Goal: Contribute content

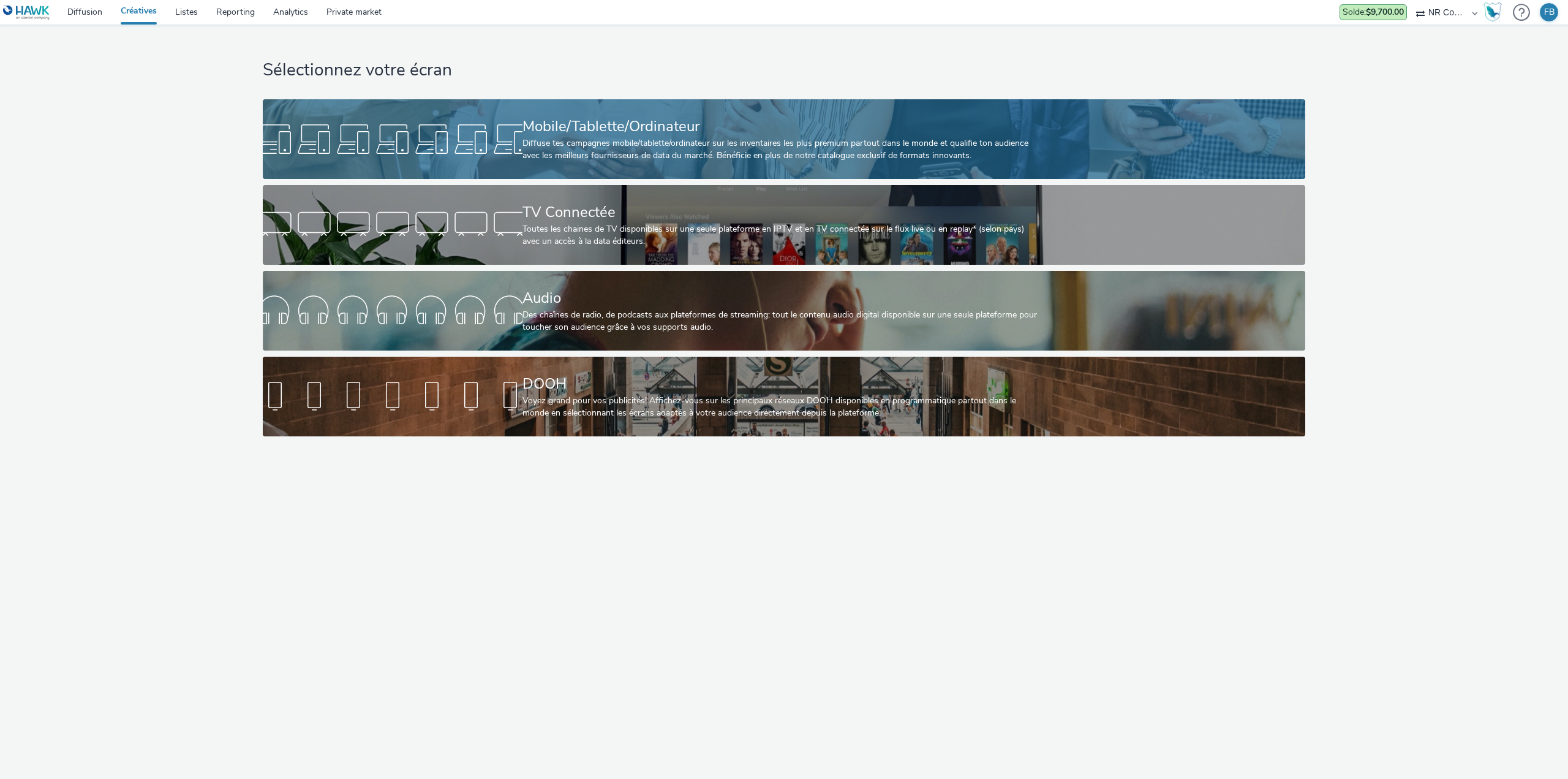
click at [488, 120] on div at bounding box center [393, 139] width 260 height 39
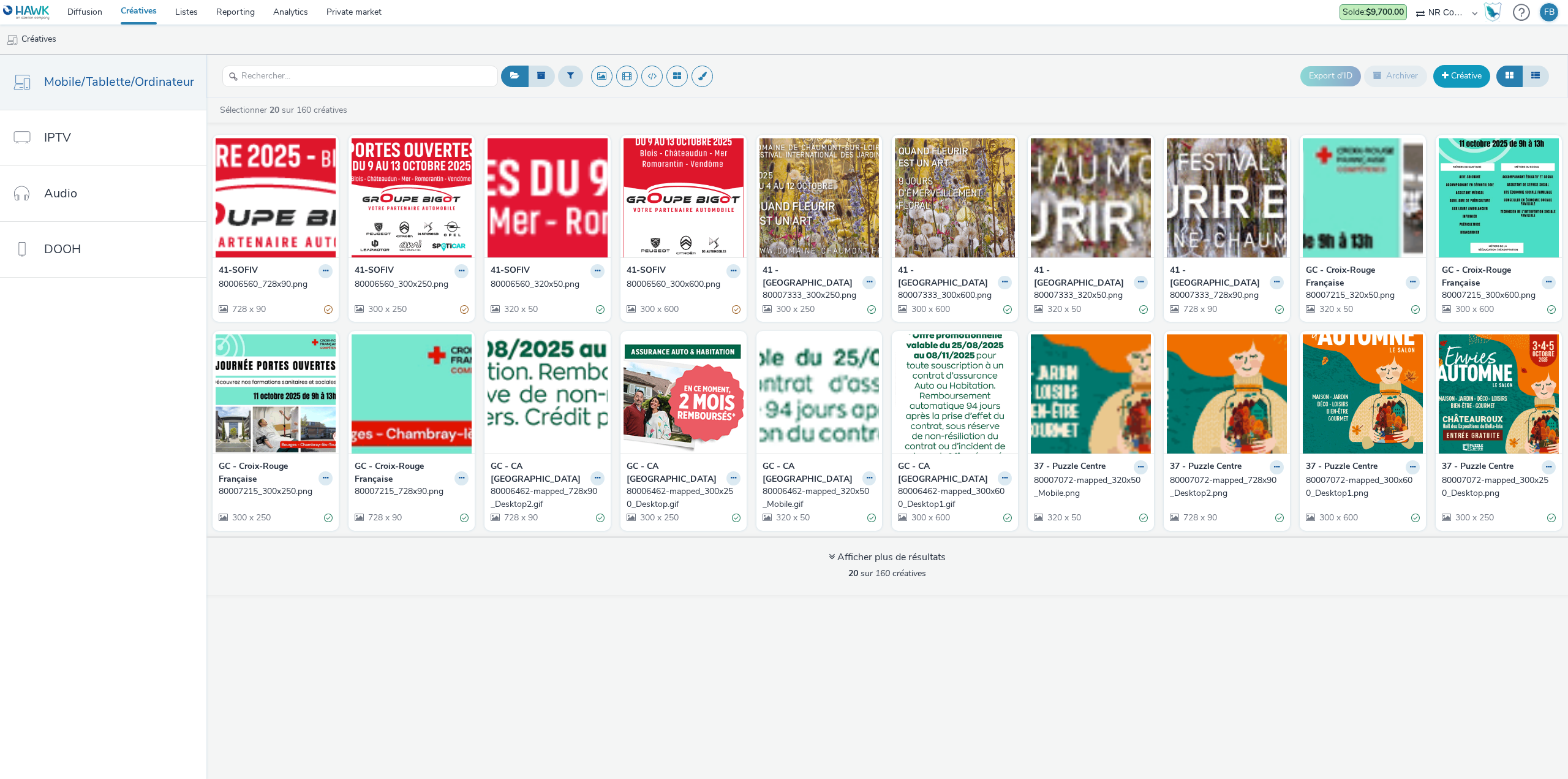
click at [1456, 79] on link "Créative" at bounding box center [1461, 75] width 57 height 22
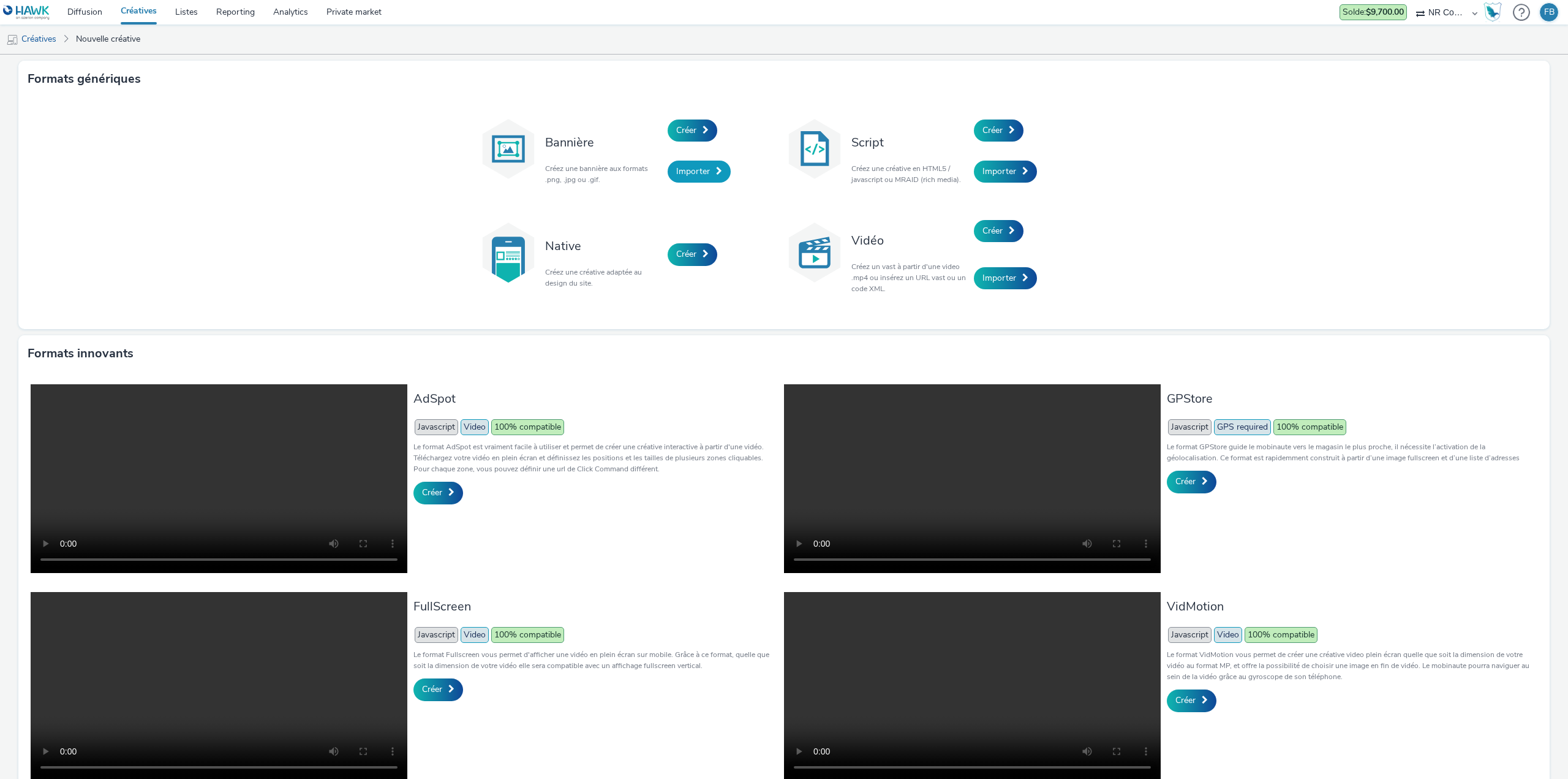
click at [687, 174] on span "Importer" at bounding box center [692, 171] width 33 height 12
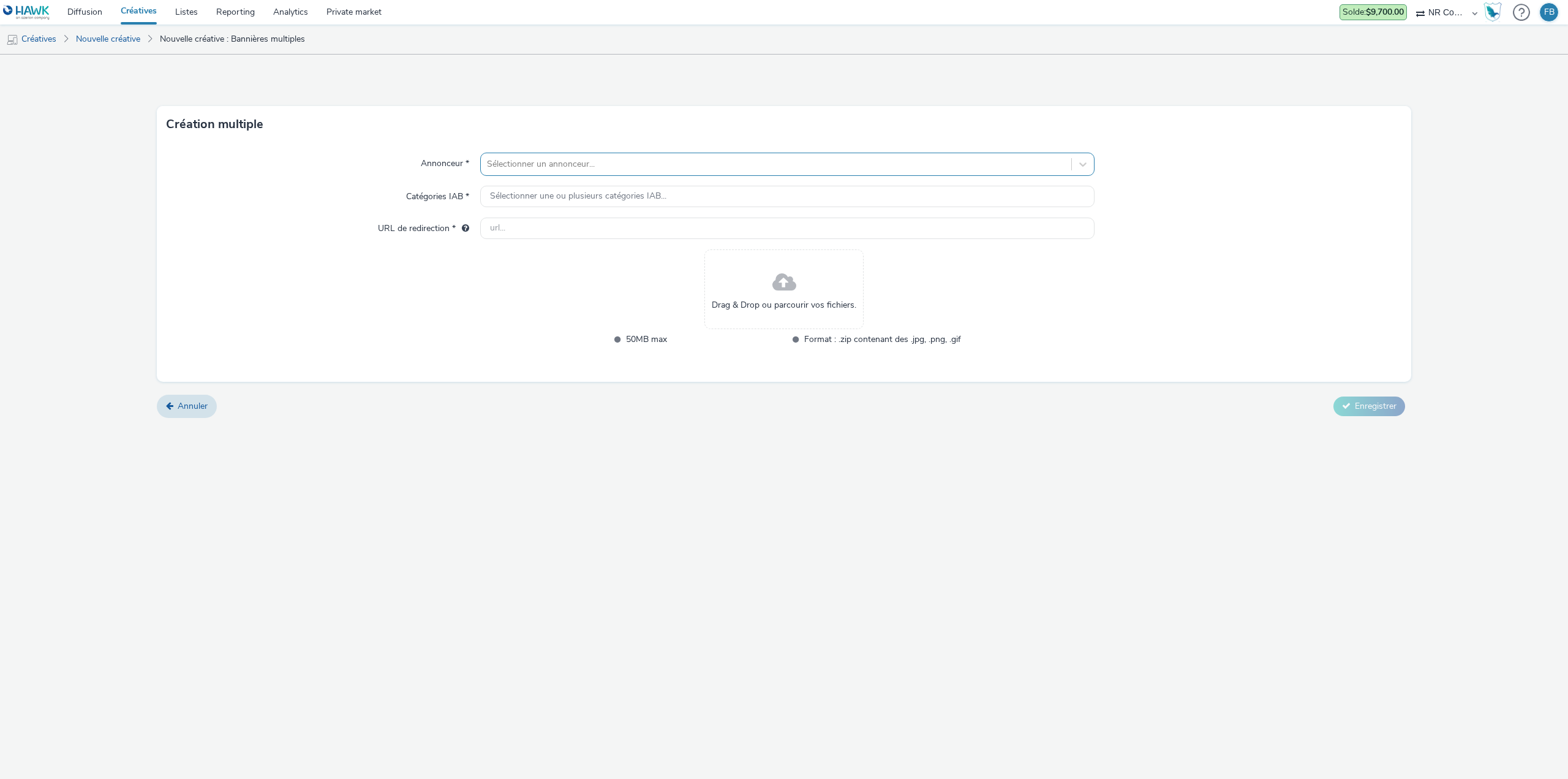
click at [649, 163] on div at bounding box center [775, 164] width 578 height 15
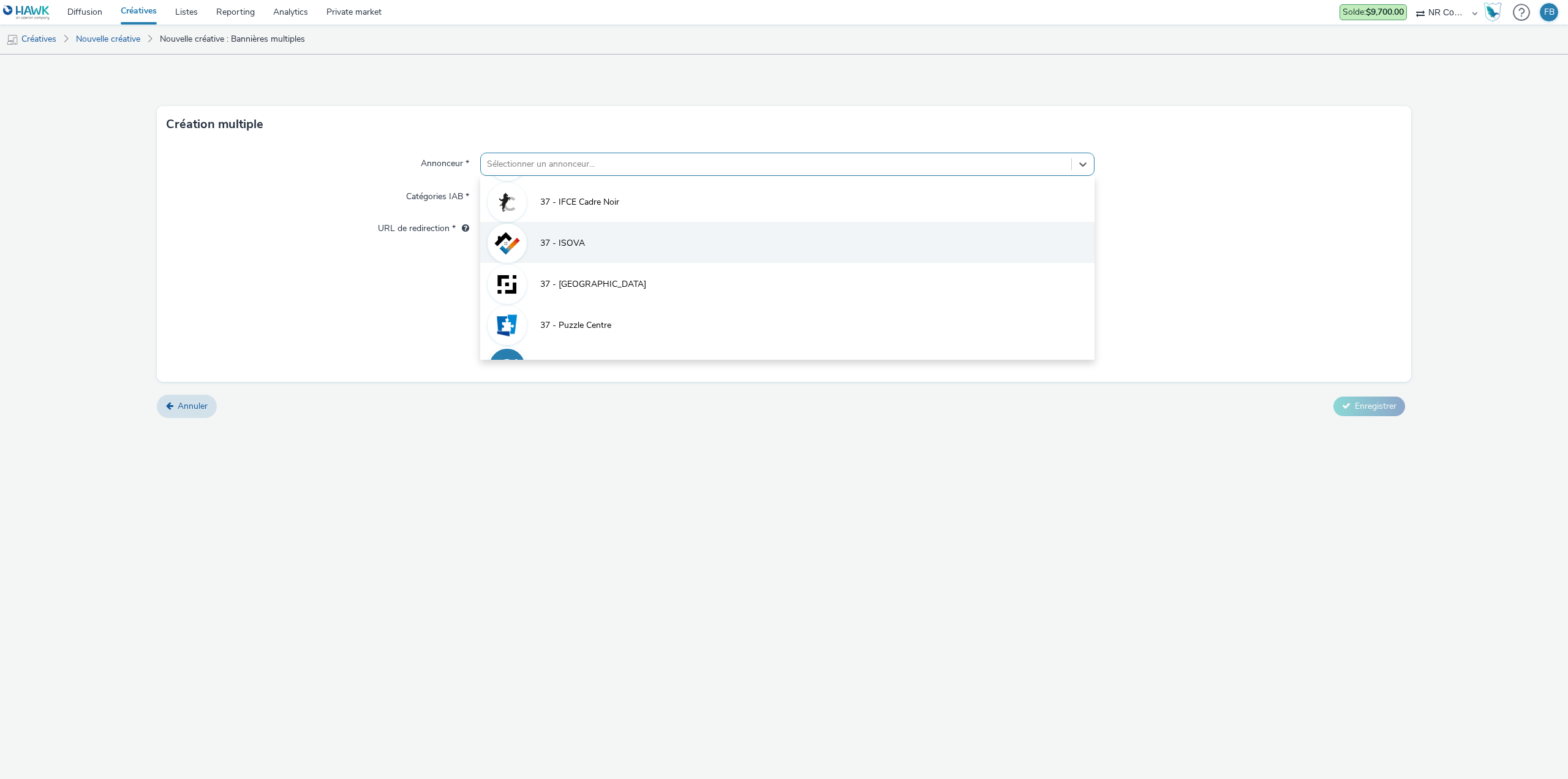
scroll to position [184, 0]
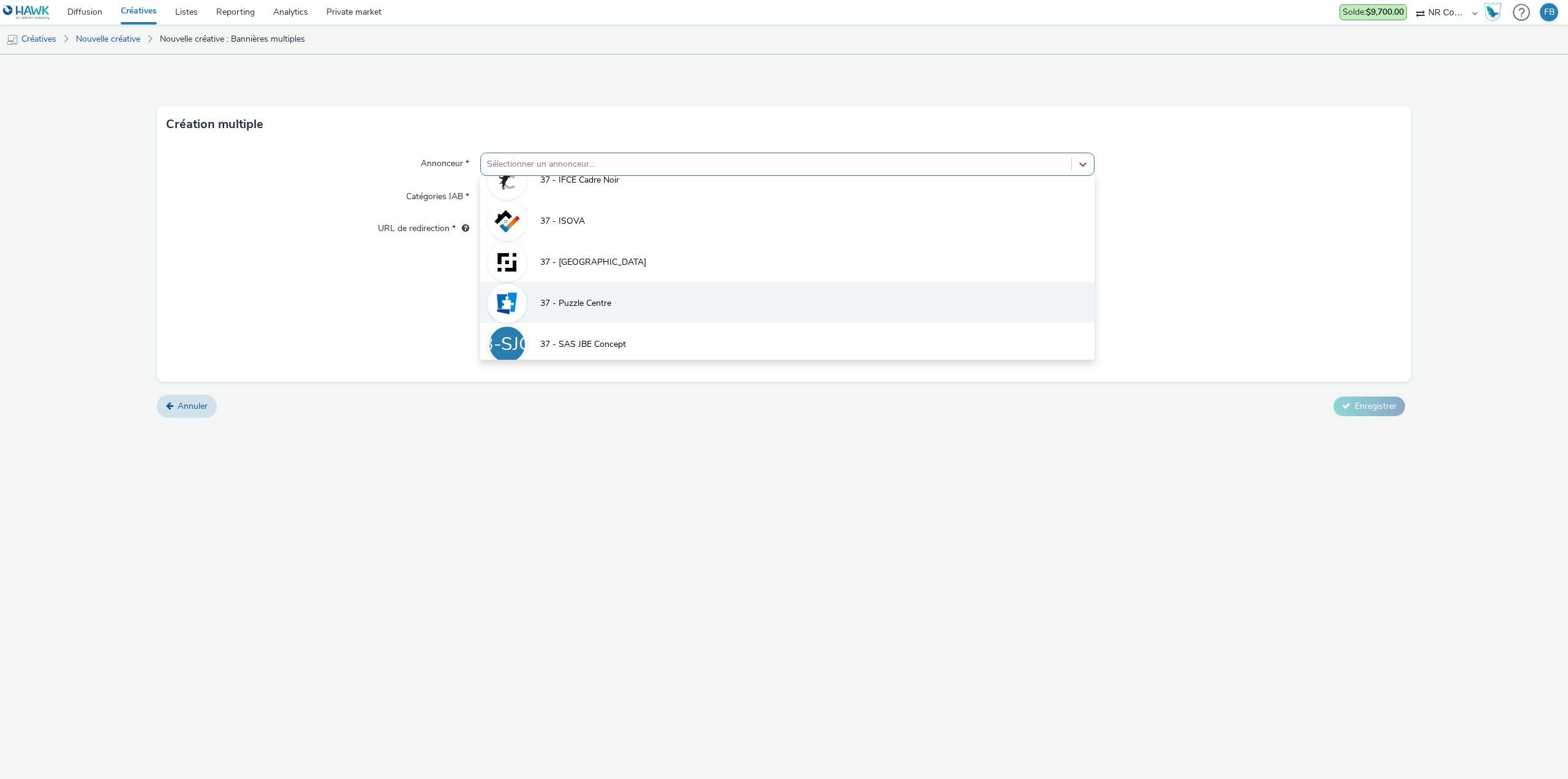
click at [630, 297] on li "37 - Puzzle Centre" at bounding box center [787, 302] width 614 height 41
type input "[URL][DOMAIN_NAME]"
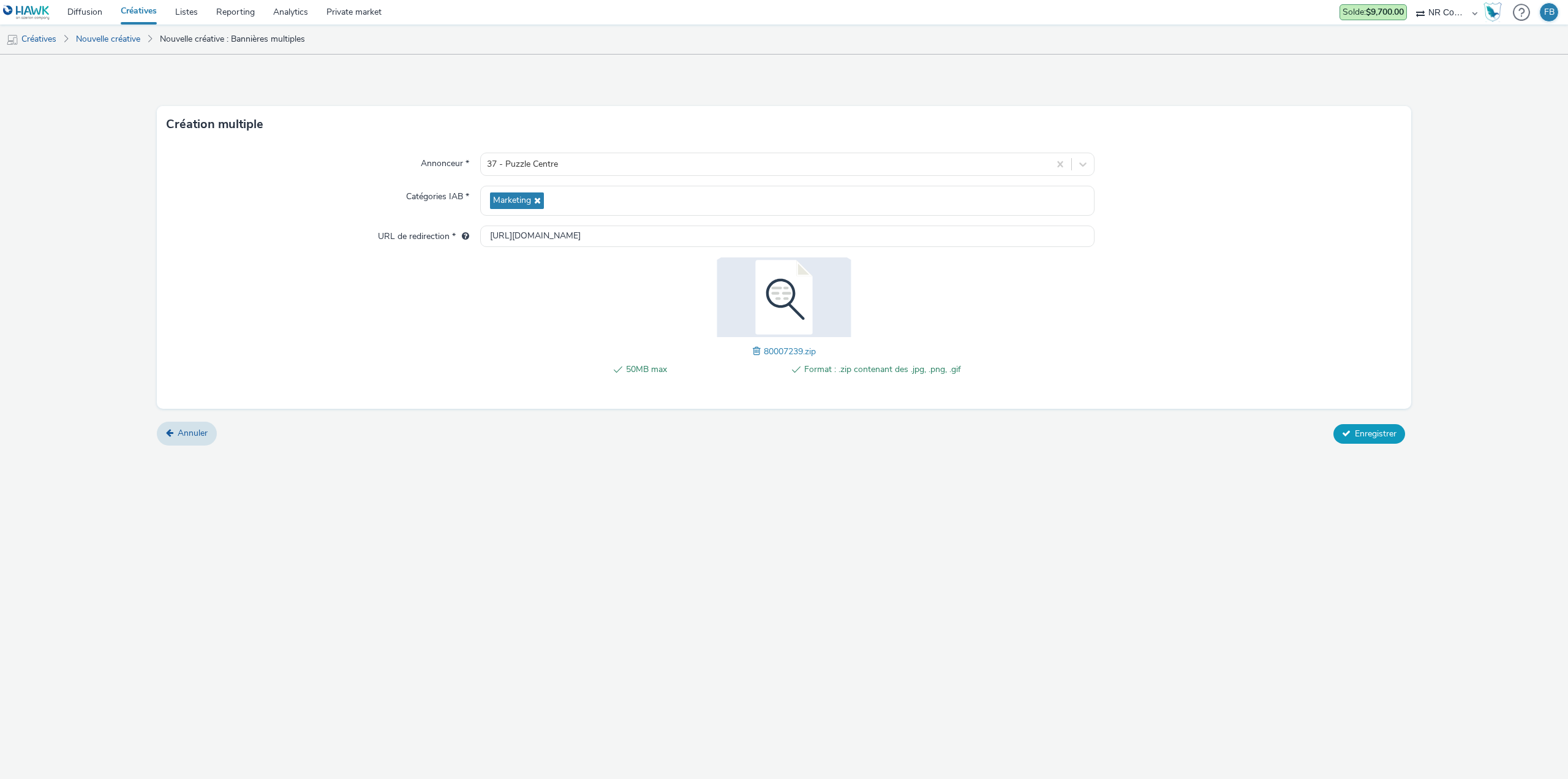
click at [1384, 428] on span "Enregistrer" at bounding box center [1376, 433] width 42 height 12
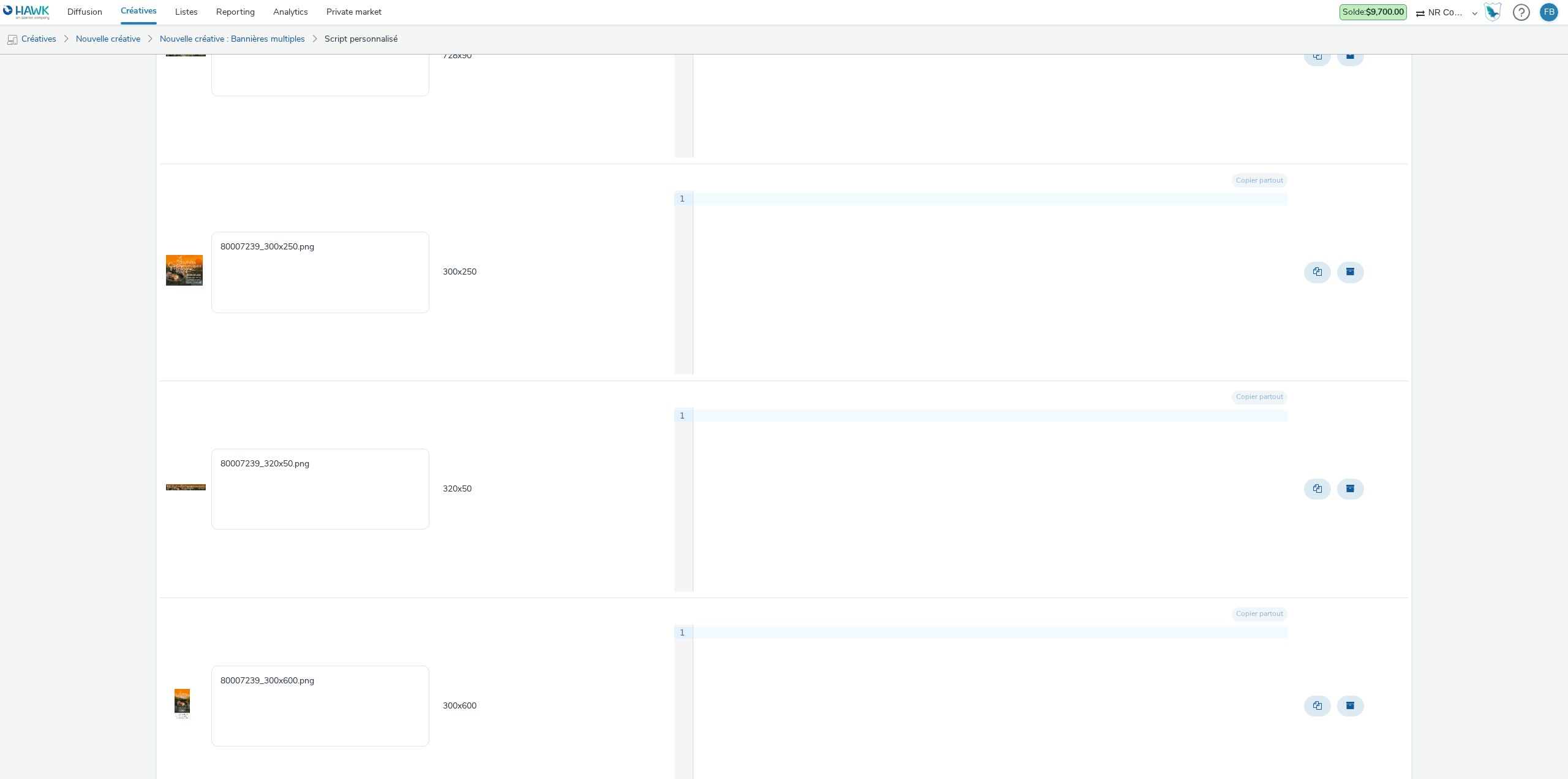
scroll to position [336, 0]
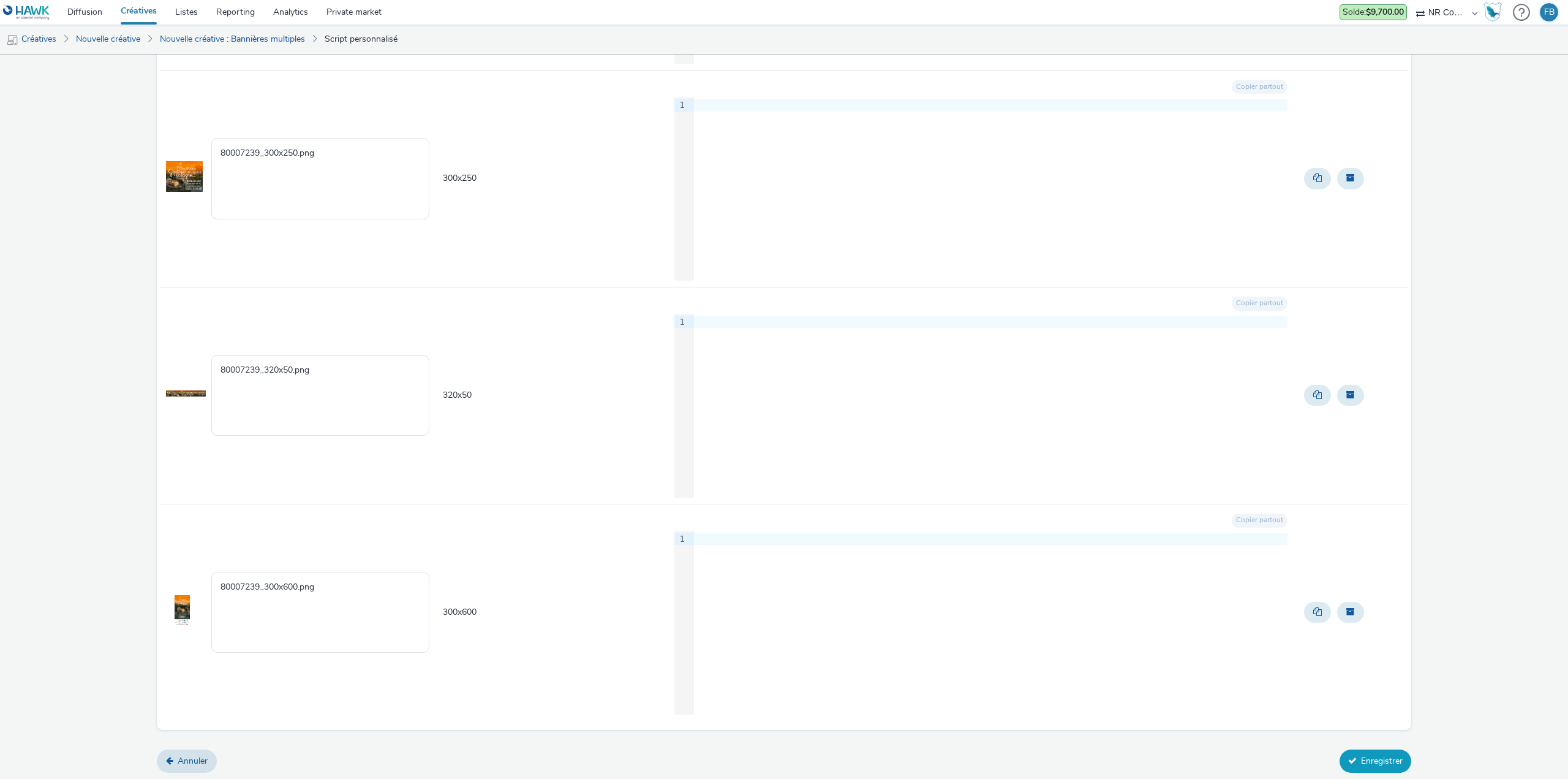
click at [1362, 766] on button "Enregistrer" at bounding box center [1375, 761] width 72 height 23
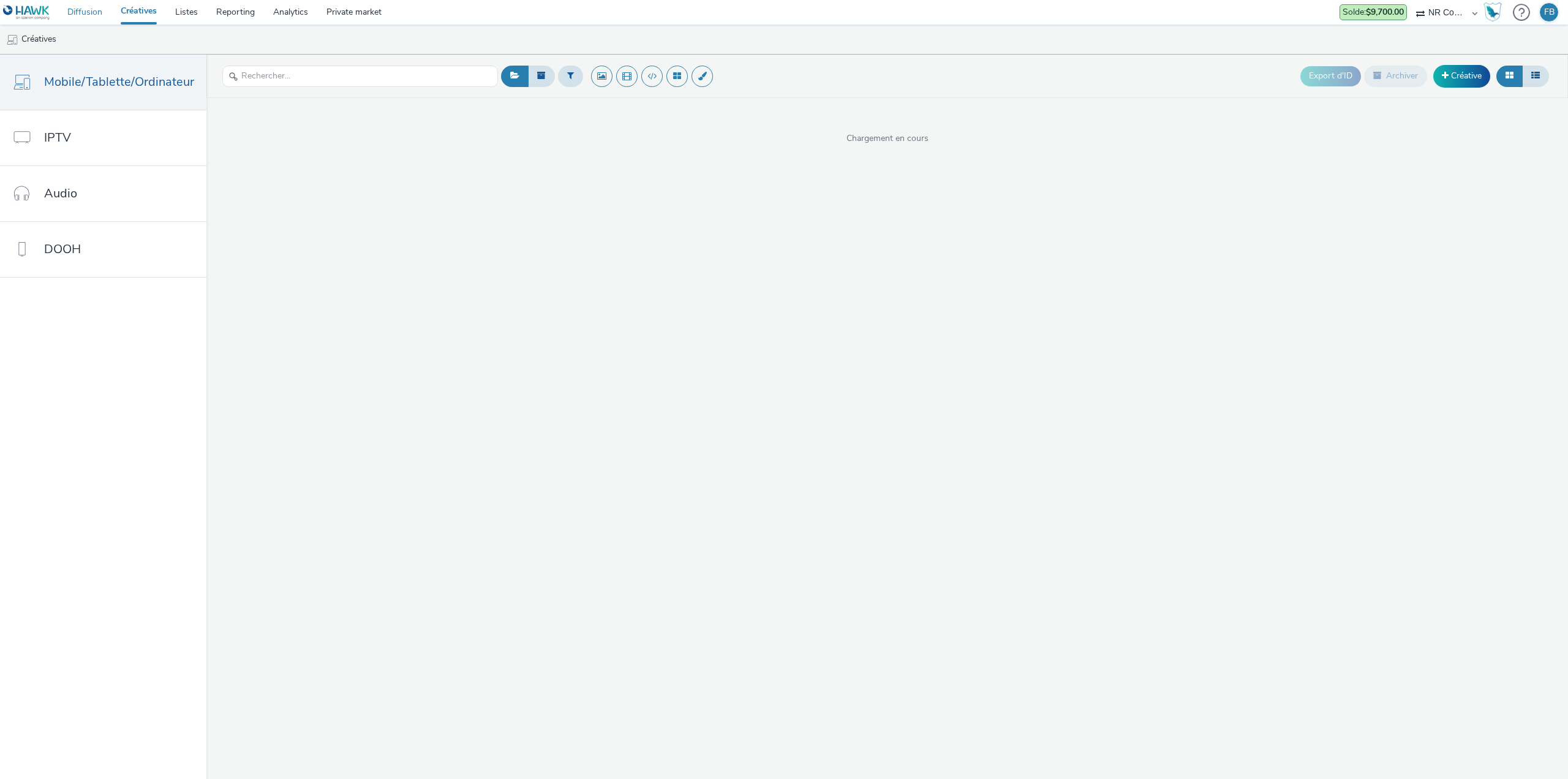
click at [81, 14] on link "Diffusion" at bounding box center [85, 12] width 54 height 24
